Goal: Information Seeking & Learning: Learn about a topic

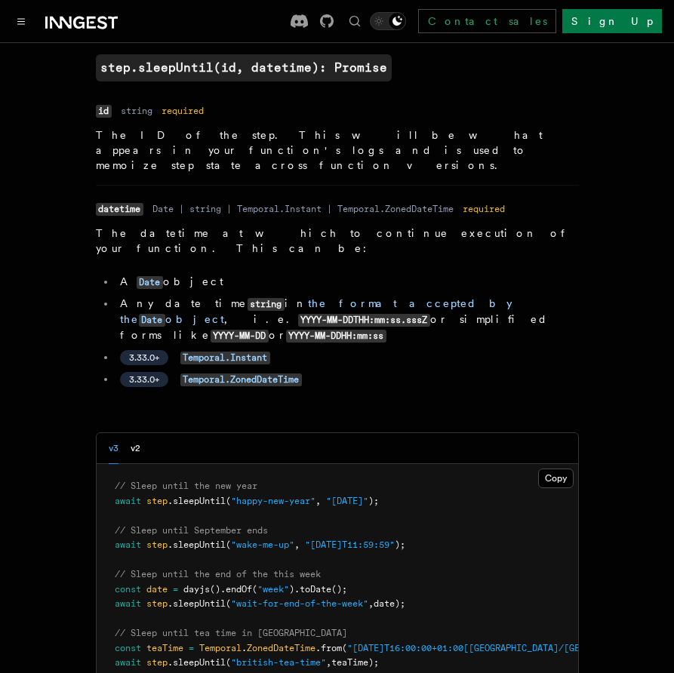
scroll to position [86, 0]
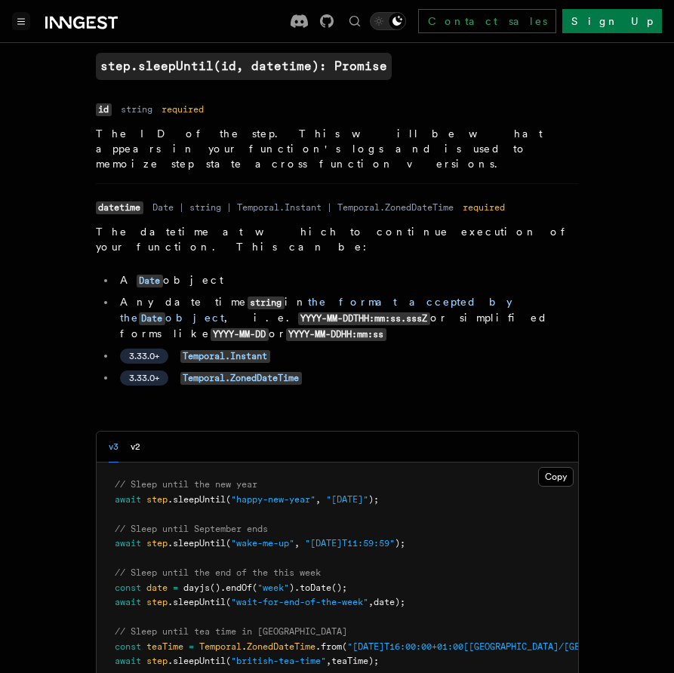
click at [29, 24] on button "Toggle navigation" at bounding box center [21, 21] width 18 height 18
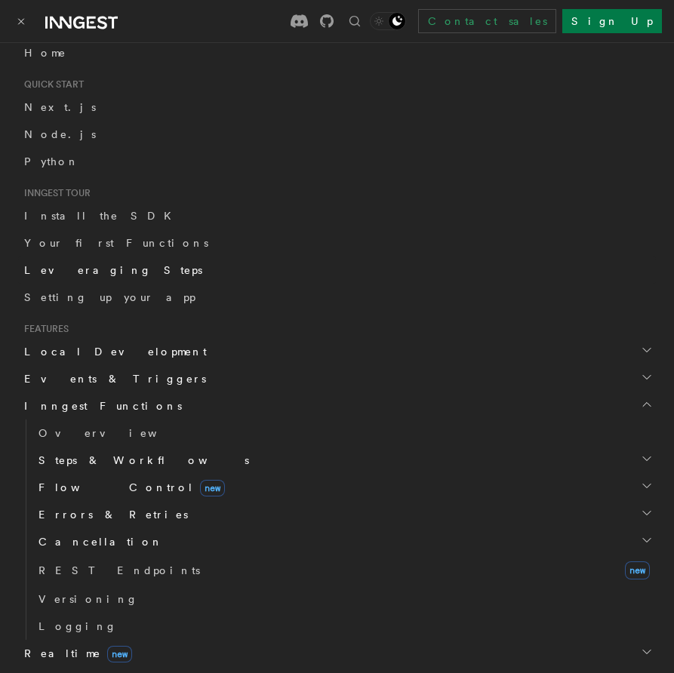
scroll to position [258, 0]
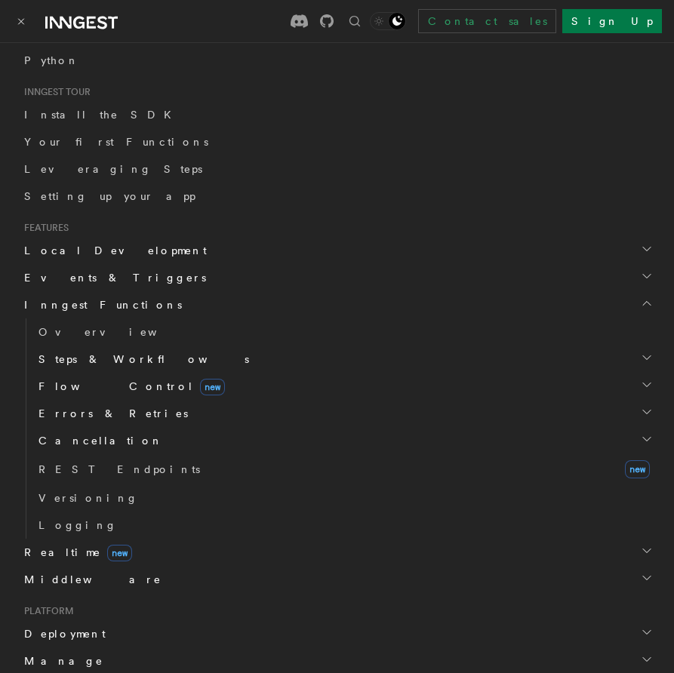
click at [94, 416] on span "Errors & Retries" at bounding box center [109, 413] width 155 height 15
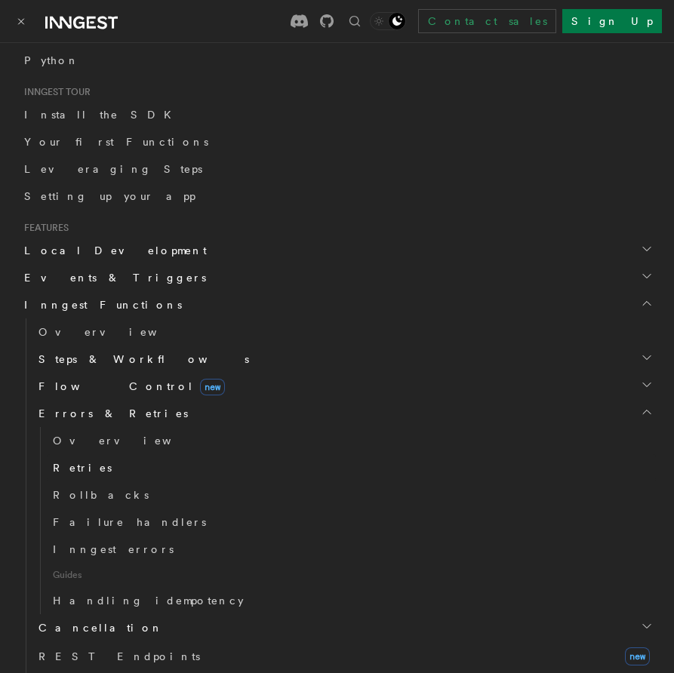
click at [81, 468] on span "Retries" at bounding box center [82, 468] width 59 height 12
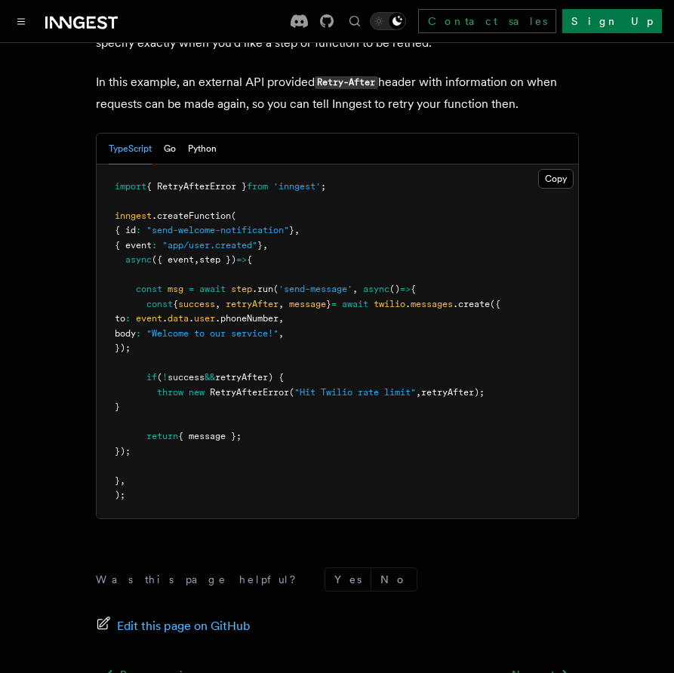
scroll to position [2150, 0]
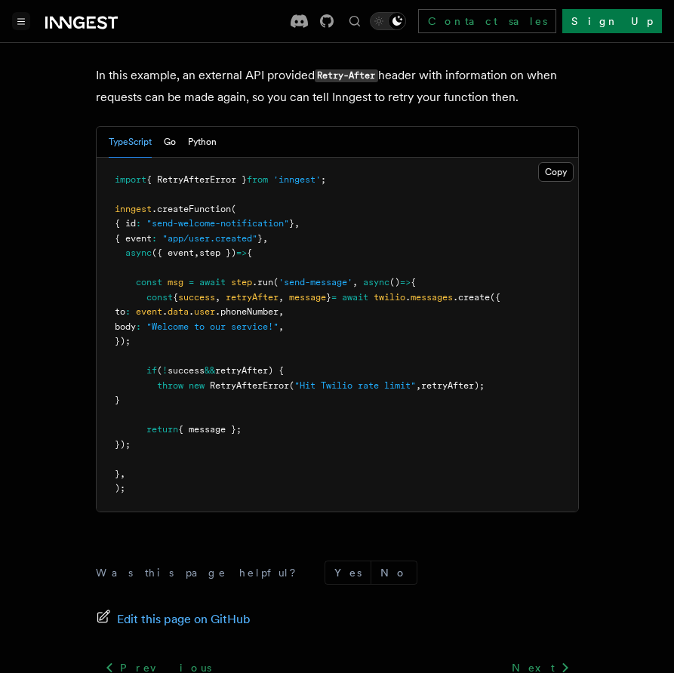
click at [27, 28] on button "Toggle navigation" at bounding box center [21, 21] width 18 height 18
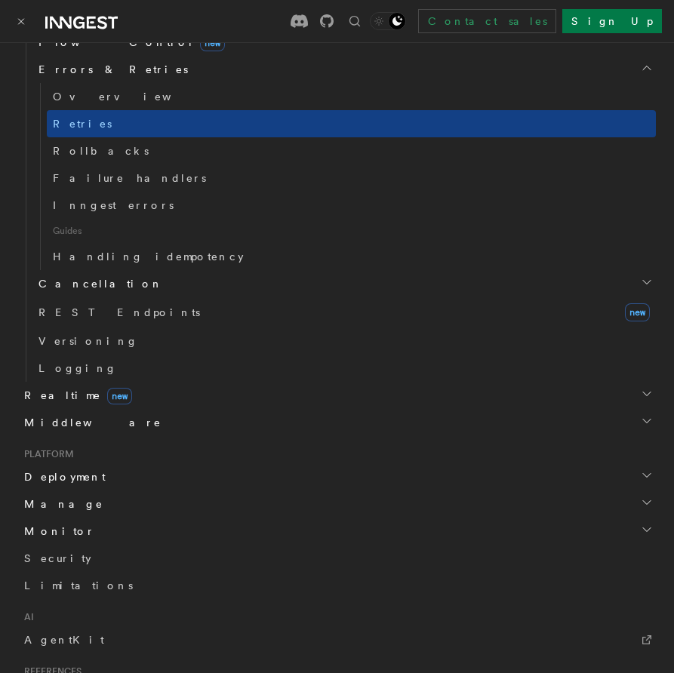
scroll to position [258, 0]
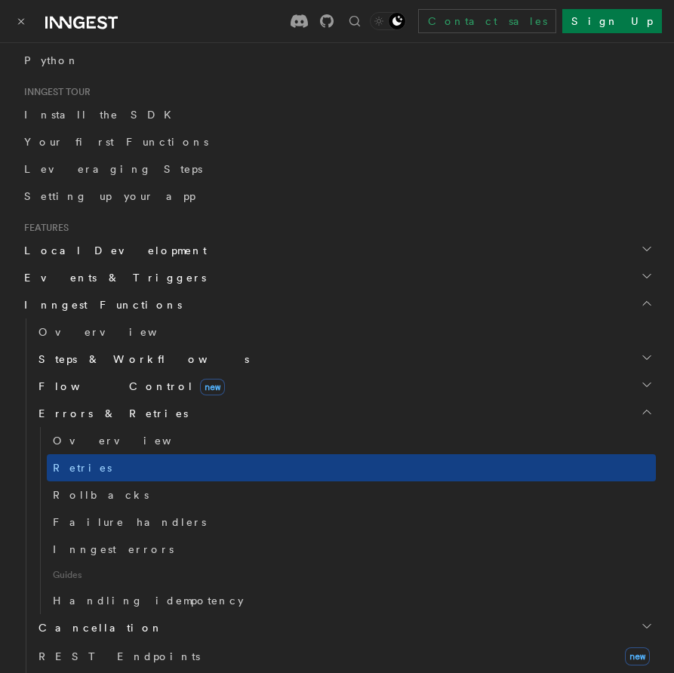
click at [72, 388] on span "Flow Control new" at bounding box center [128, 386] width 192 height 15
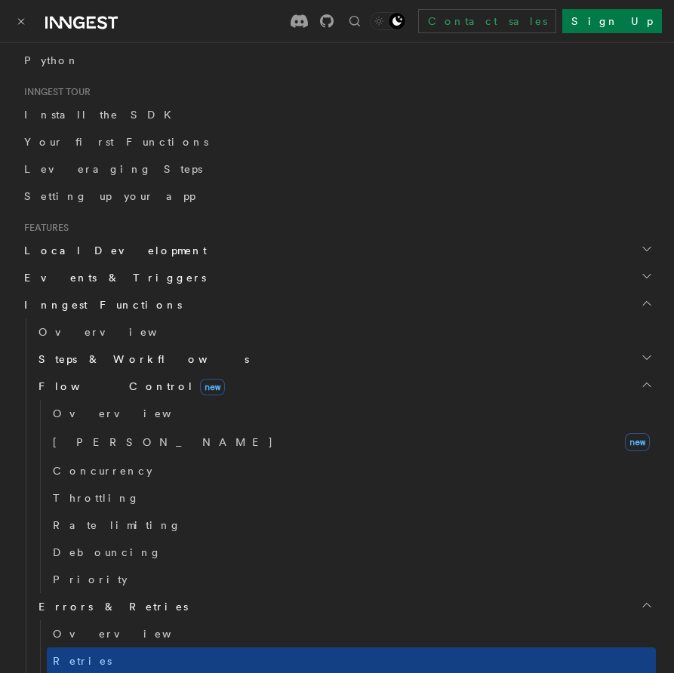
click at [71, 356] on span "Steps & Workflows" at bounding box center [140, 358] width 216 height 15
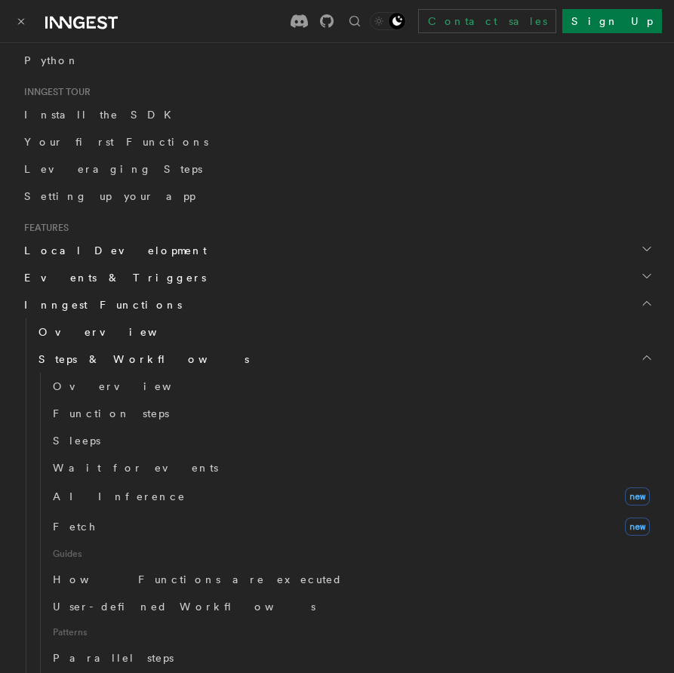
click at [72, 330] on span "Overview" at bounding box center [115, 332] width 155 height 12
